Goal: Check status: Check status

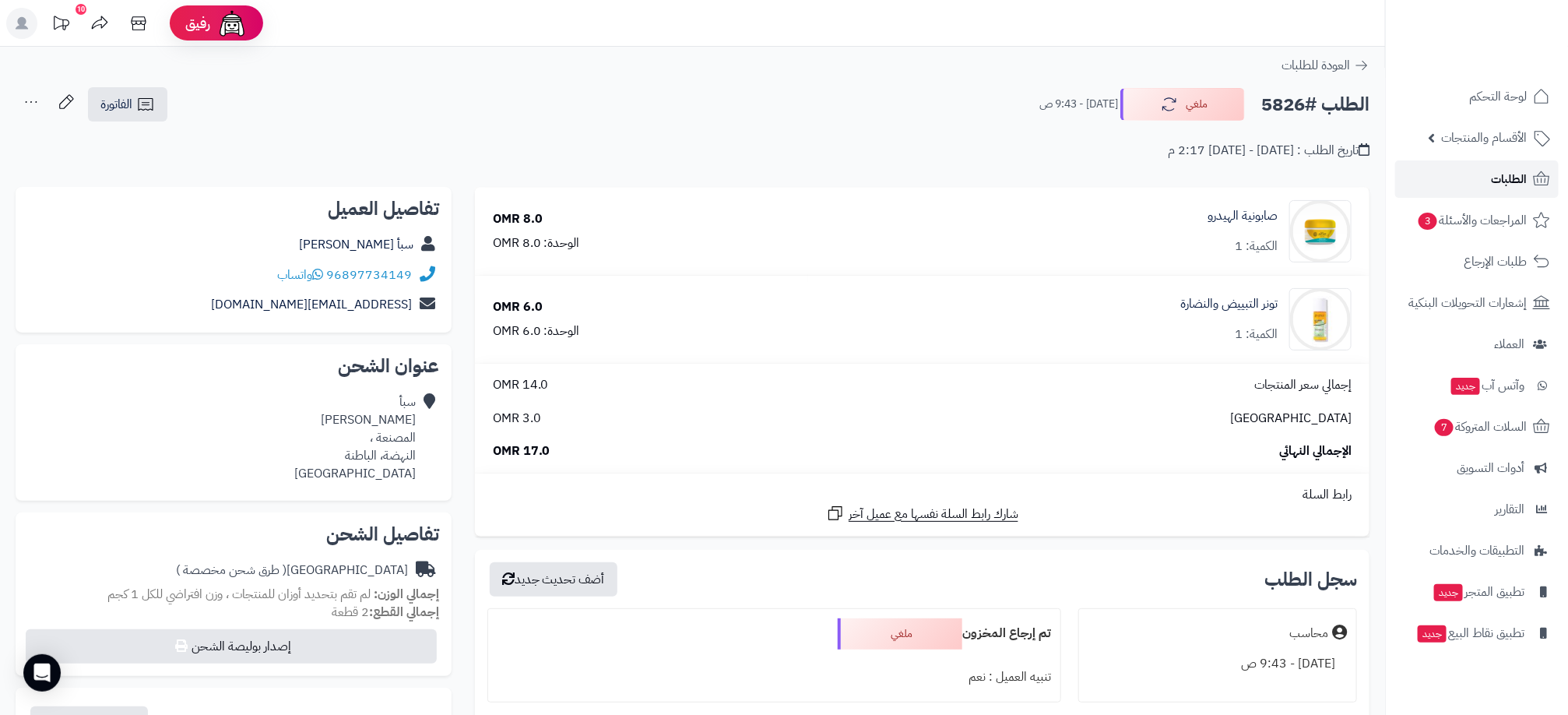
click at [1475, 175] on link "الطلبات" at bounding box center [1476, 179] width 163 height 38
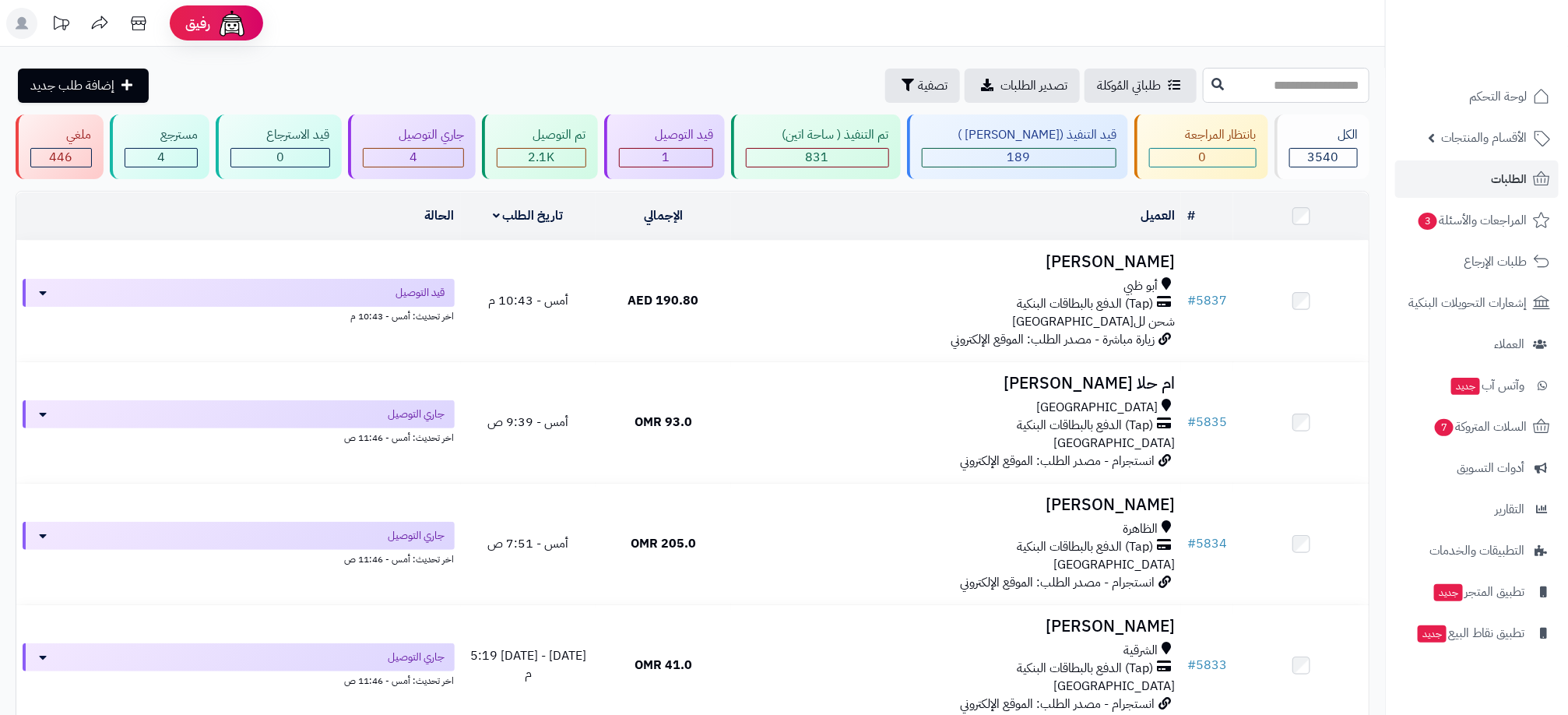
click at [1307, 83] on input "text" at bounding box center [1286, 86] width 167 height 35
click at [1225, 32] on header "رفيق ! الطلبات معالجة مكتمل إرجاع المنتجات العملاء المتواجدون الان 3436 عملاء م…" at bounding box center [784, 24] width 1568 height 47
click at [1243, 75] on input "text" at bounding box center [1286, 86] width 167 height 35
type input "****"
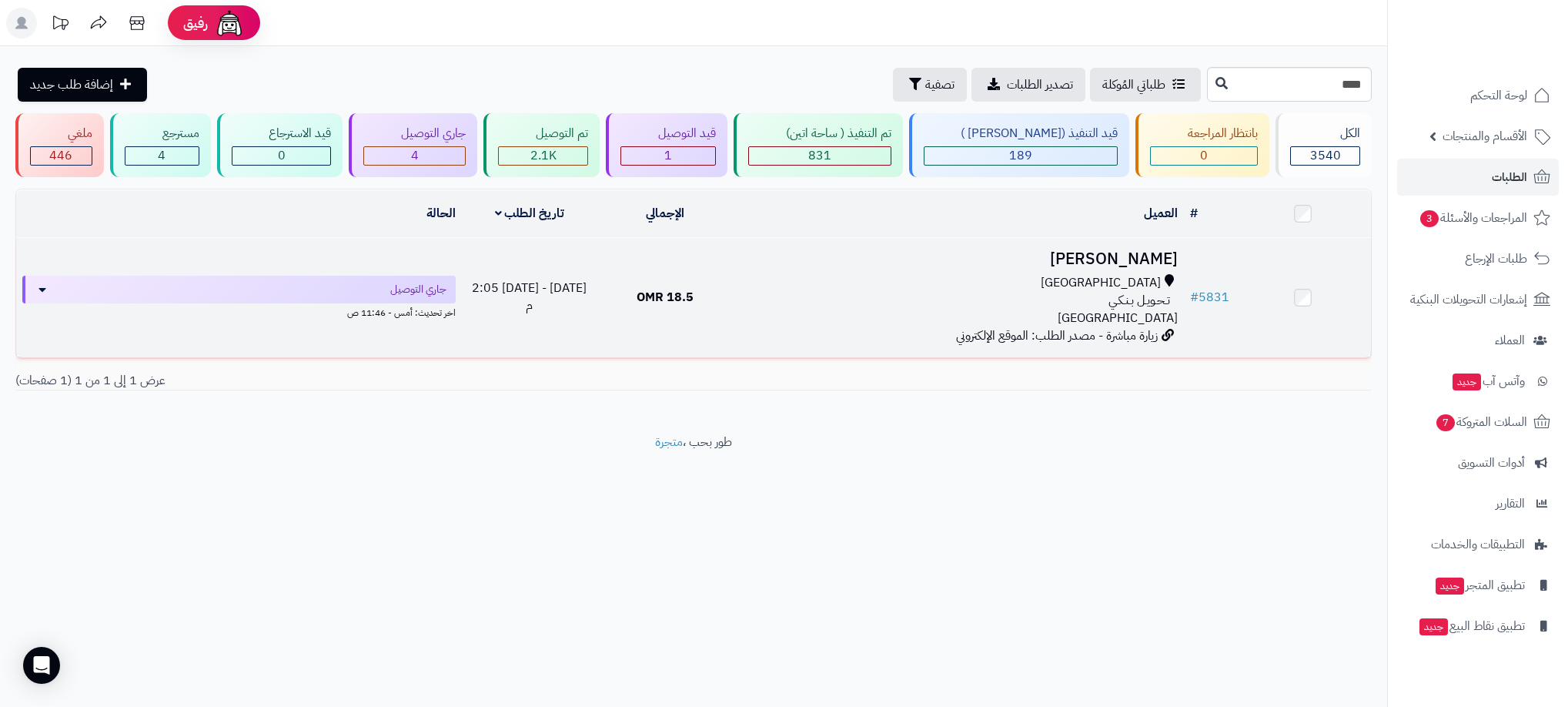
click at [837, 288] on div "[GEOGRAPHIC_DATA]" at bounding box center [958, 283] width 438 height 18
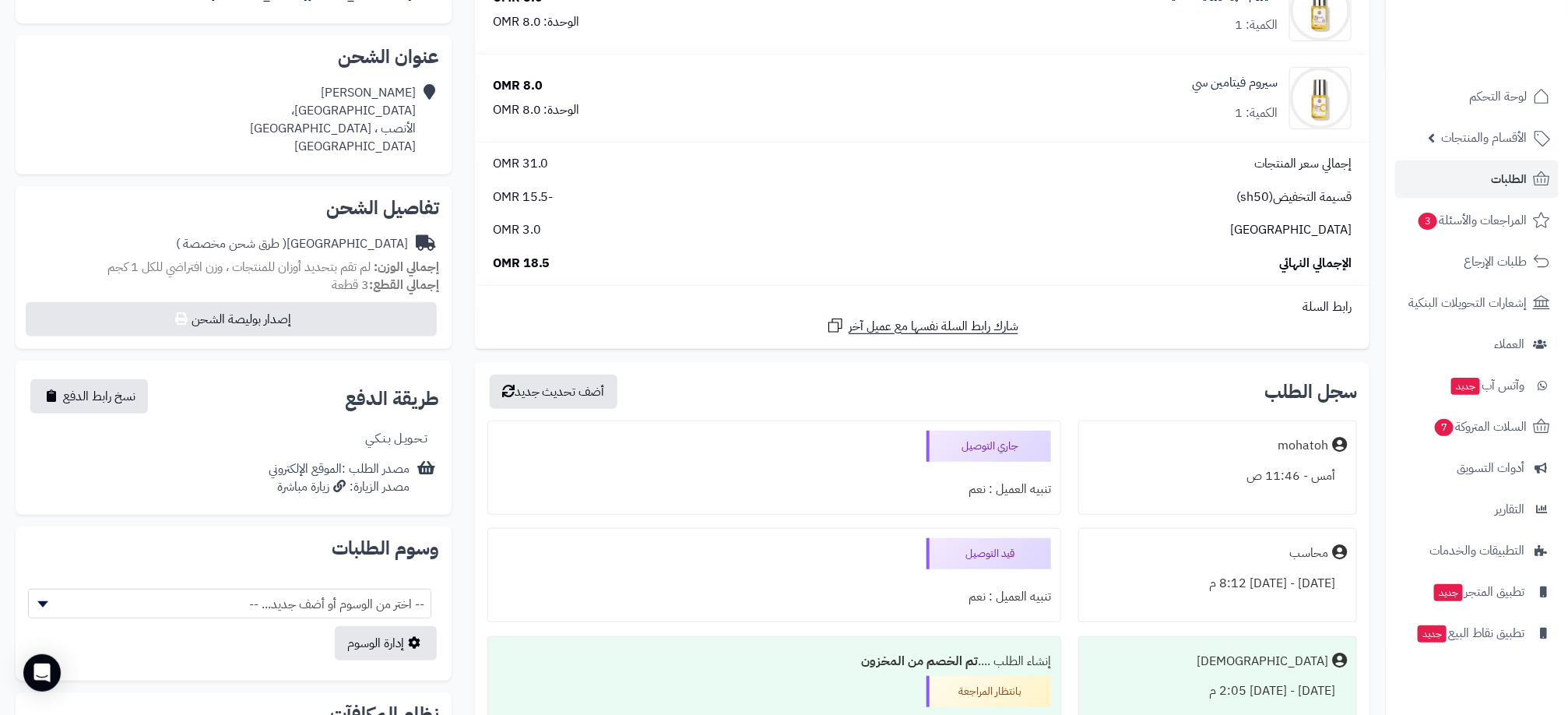
scroll to position [350, 0]
